Goal: Check status: Check status

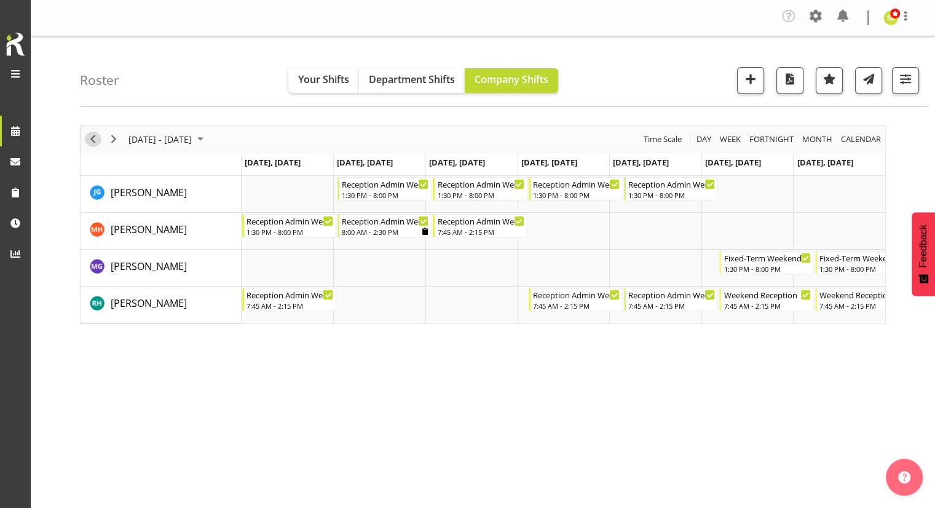
click at [89, 138] on span "Previous" at bounding box center [92, 139] width 15 height 15
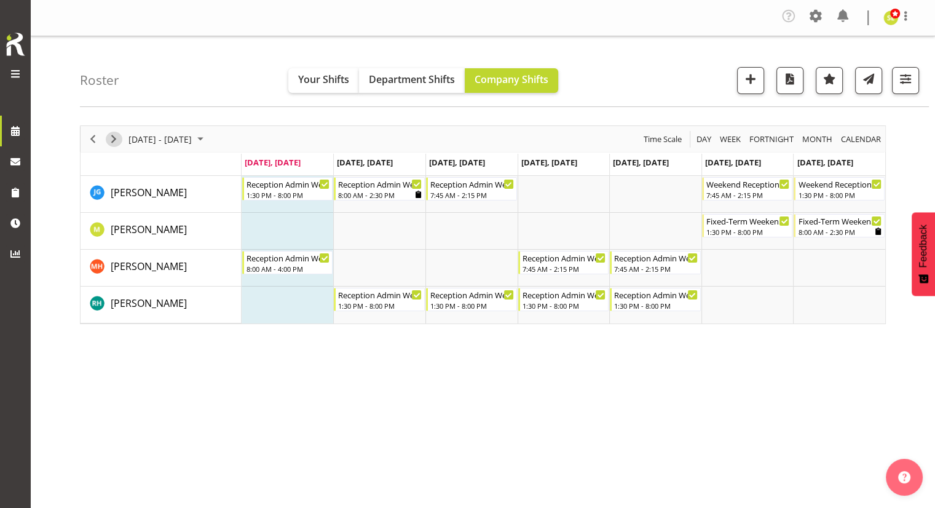
click at [114, 140] on span "Next" at bounding box center [113, 139] width 15 height 15
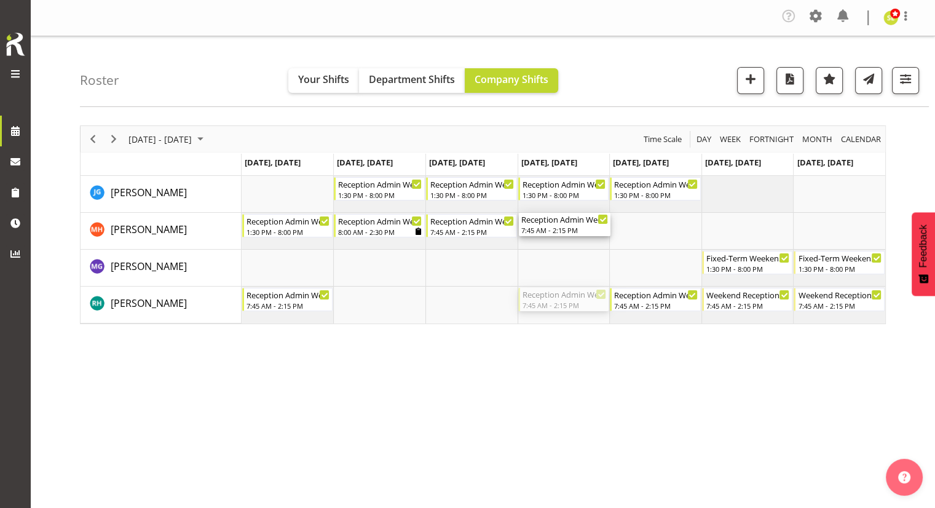
drag, startPoint x: 553, startPoint y: 302, endPoint x: 558, endPoint y: 240, distance: 62.3
click at [558, 240] on div "Reception Admin Weekday PM 1:30 PM - 8:00 PM Reception Admin Weekday PM 1:30 PM…" at bounding box center [564, 250] width 644 height 148
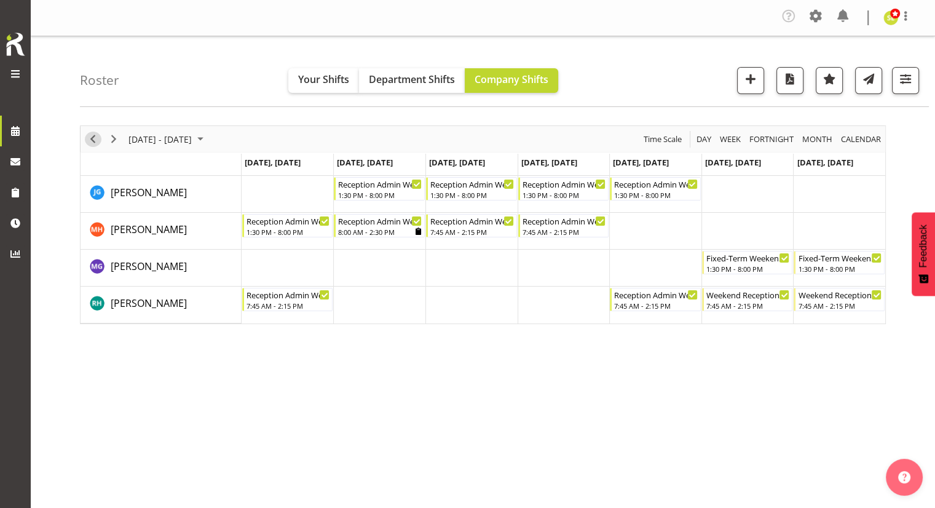
click at [91, 146] on span "Previous" at bounding box center [92, 139] width 15 height 15
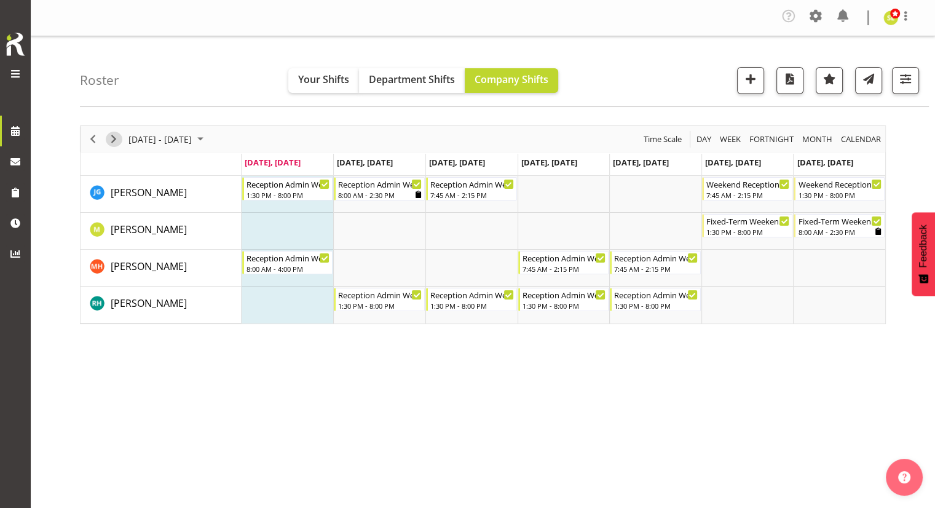
click at [114, 141] on span "Next" at bounding box center [113, 139] width 15 height 15
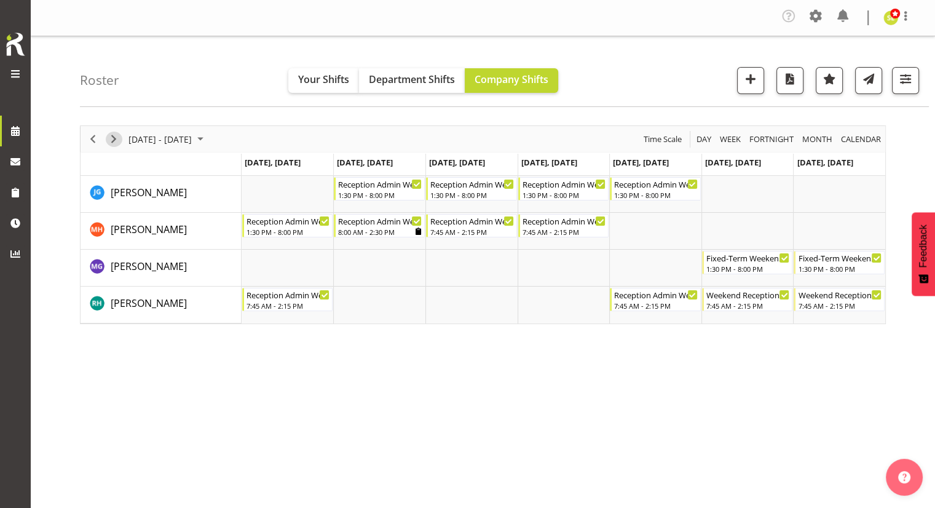
click at [119, 141] on span "Next" at bounding box center [113, 139] width 15 height 15
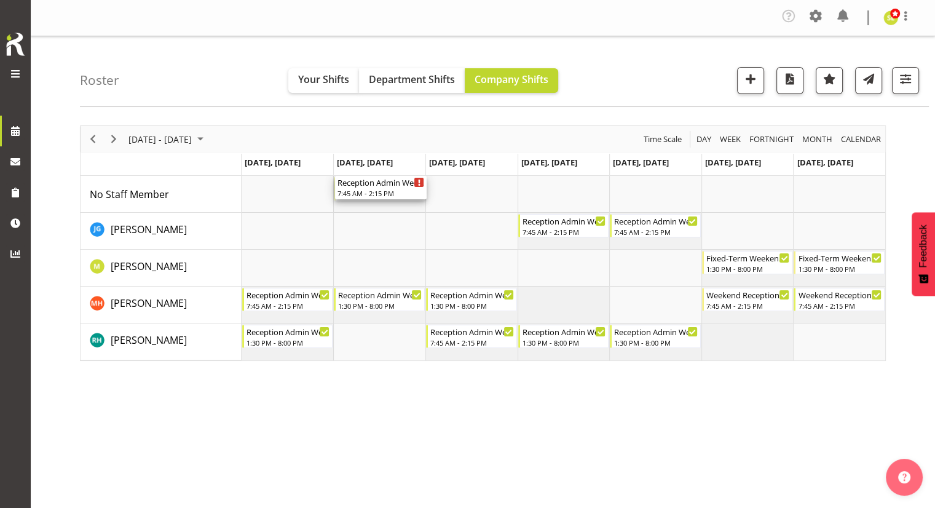
drag, startPoint x: 384, startPoint y: 191, endPoint x: 381, endPoint y: 202, distance: 11.5
click at [381, 202] on div "Reception Admin Weekday AM 7:45 AM - 2:15 PM Reception Admin Weekday AM 7:45 AM…" at bounding box center [564, 268] width 644 height 184
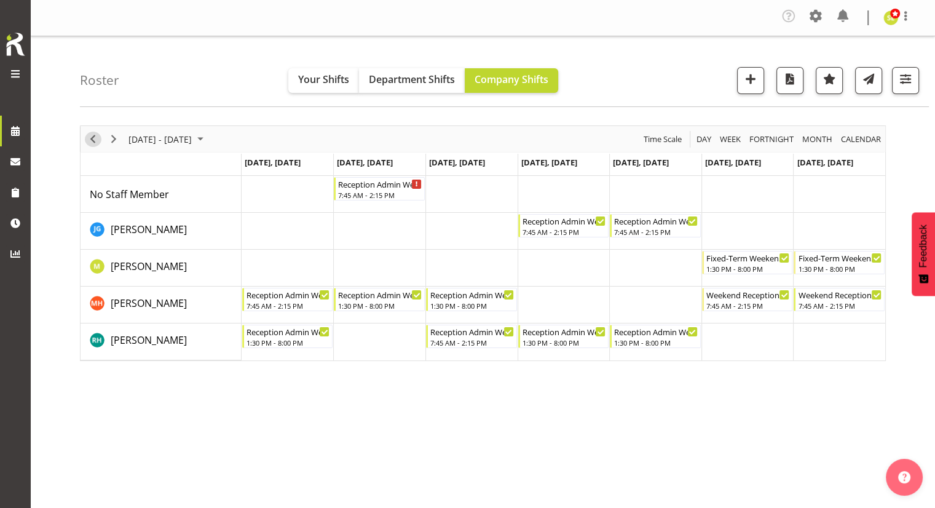
click at [91, 140] on span "Previous" at bounding box center [92, 139] width 15 height 15
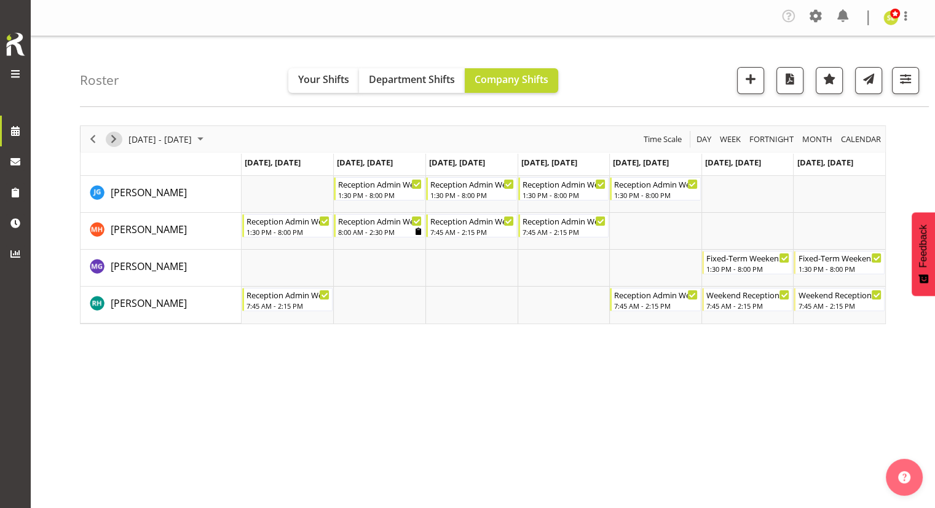
click at [111, 142] on span "Next" at bounding box center [113, 139] width 15 height 15
